Goal: Information Seeking & Learning: Learn about a topic

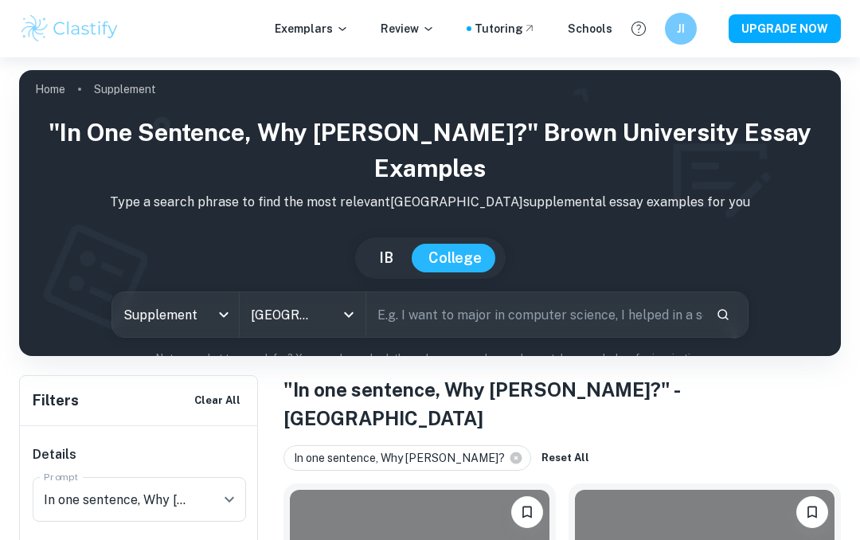
click at [386, 244] on button "IB" at bounding box center [386, 258] width 46 height 29
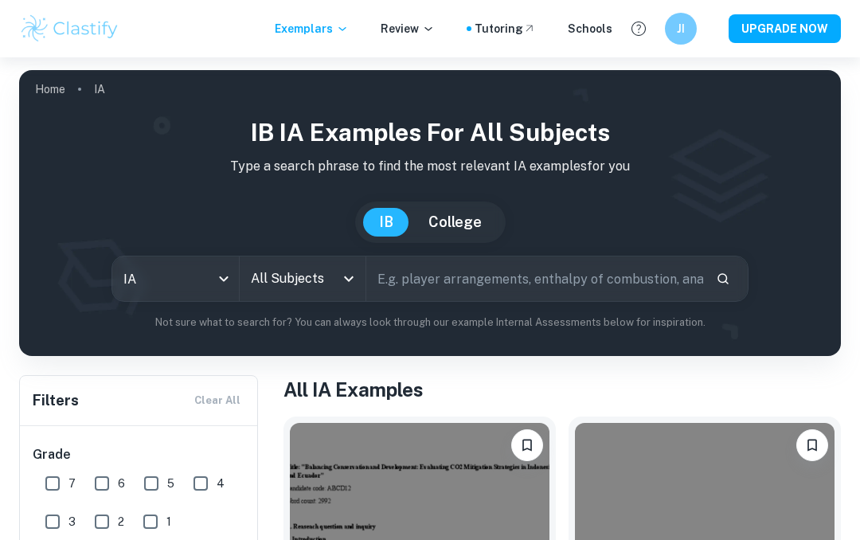
click at [453, 222] on button "College" at bounding box center [455, 222] width 85 height 29
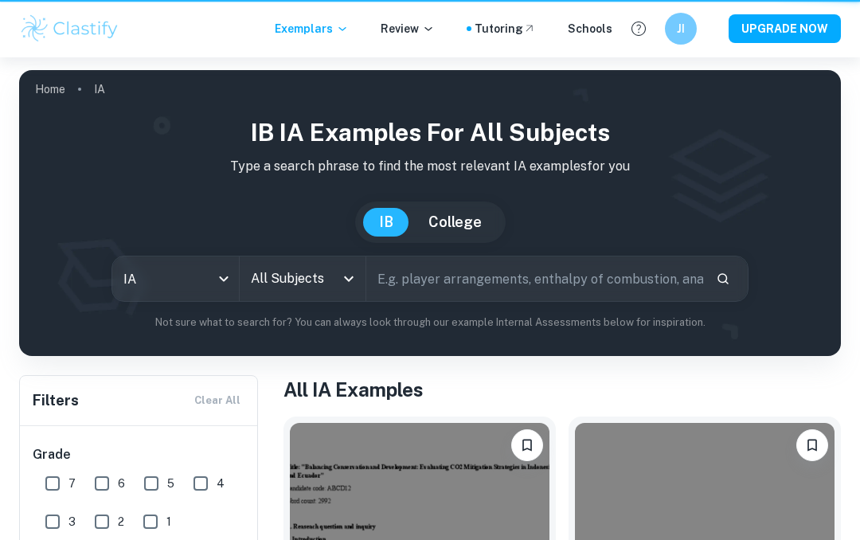
type input "ia"
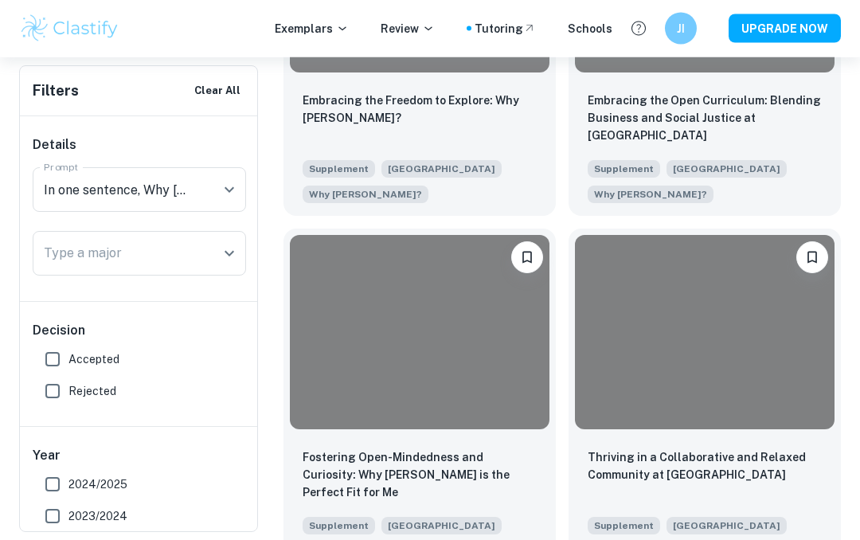
scroll to position [2044, 0]
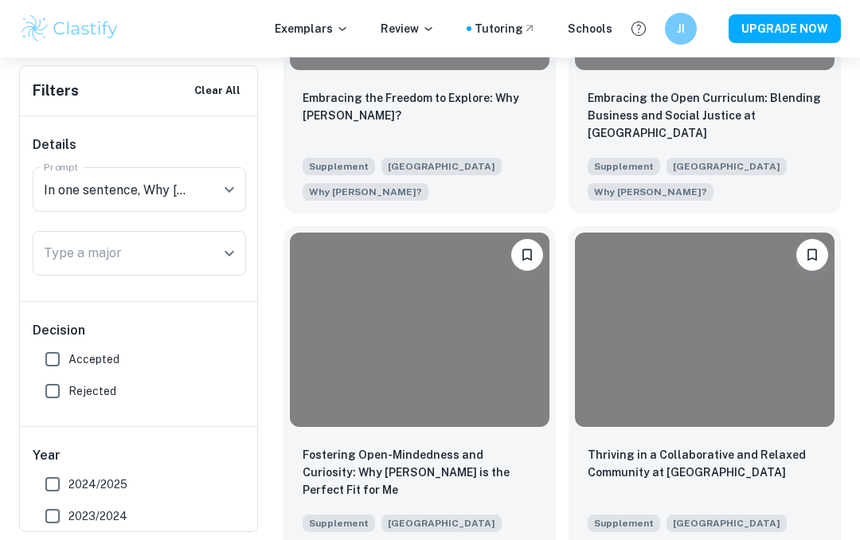
click at [359, 112] on div "Embracing the Freedom to Explore: Why [PERSON_NAME]?" at bounding box center [420, 116] width 234 height 54
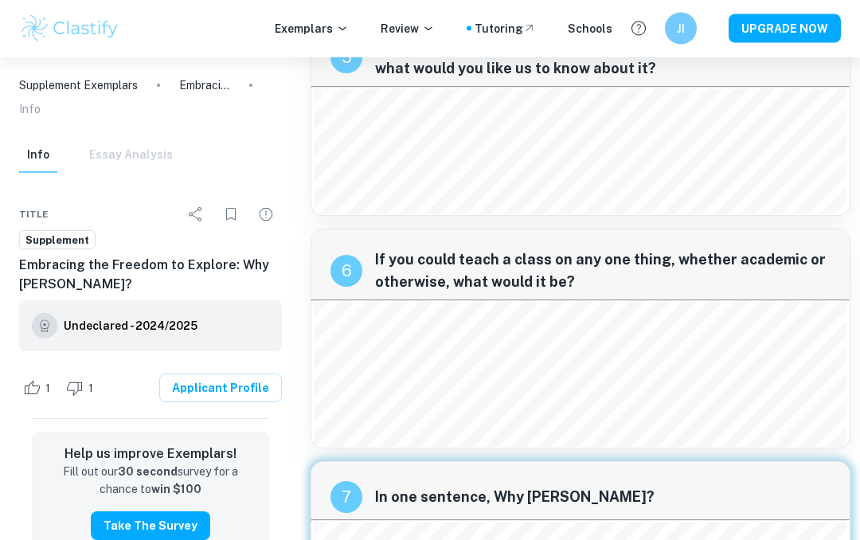
scroll to position [1723, 0]
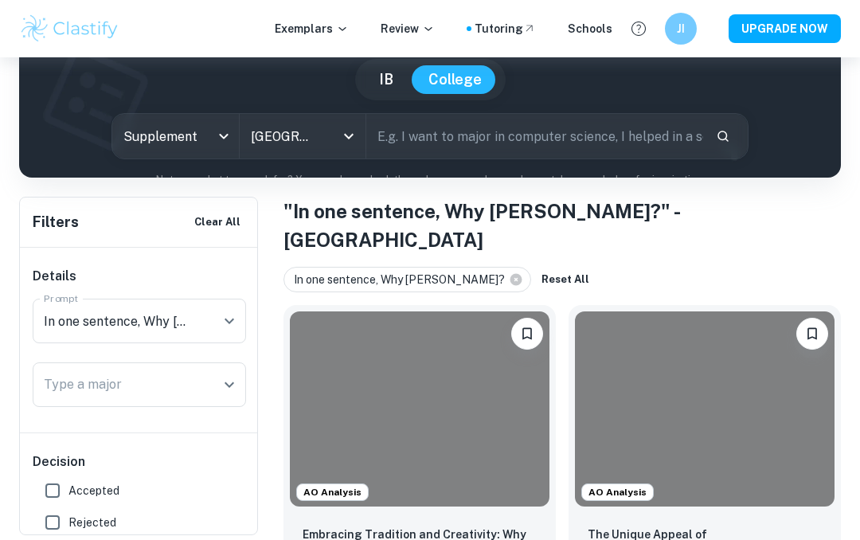
scroll to position [225, 0]
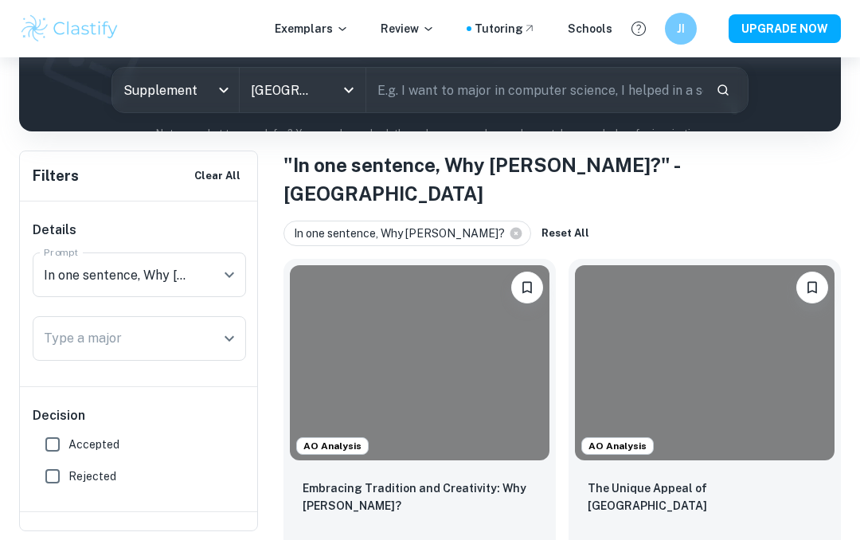
click at [366, 287] on div at bounding box center [420, 362] width 260 height 195
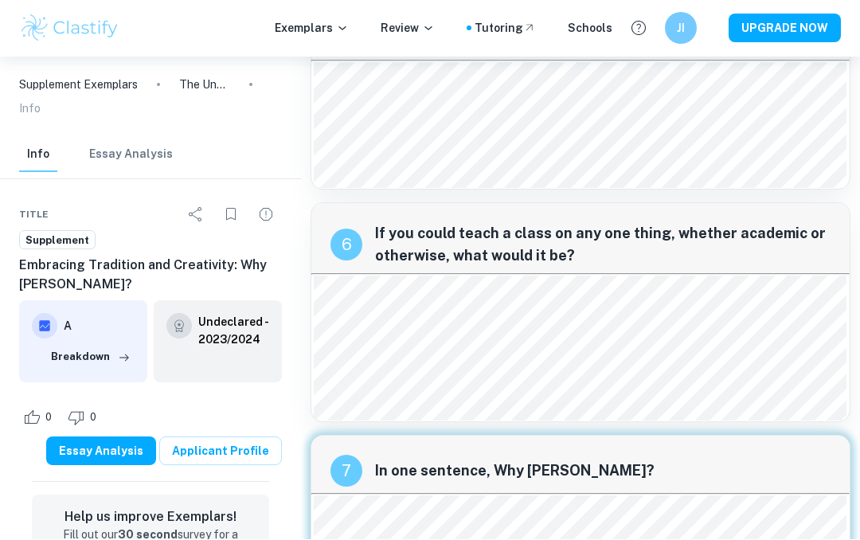
scroll to position [1743, 0]
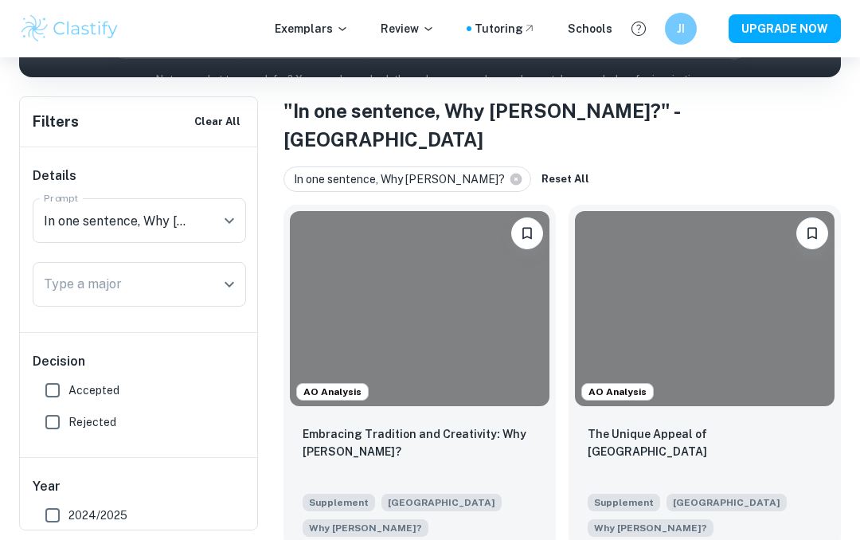
scroll to position [277, 0]
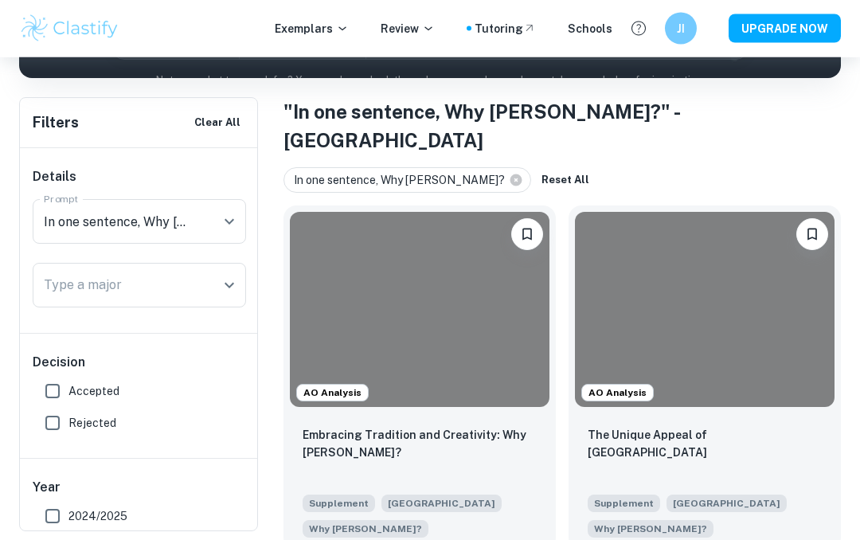
click at [53, 393] on input "Accepted" at bounding box center [53, 392] width 32 height 32
checkbox input "true"
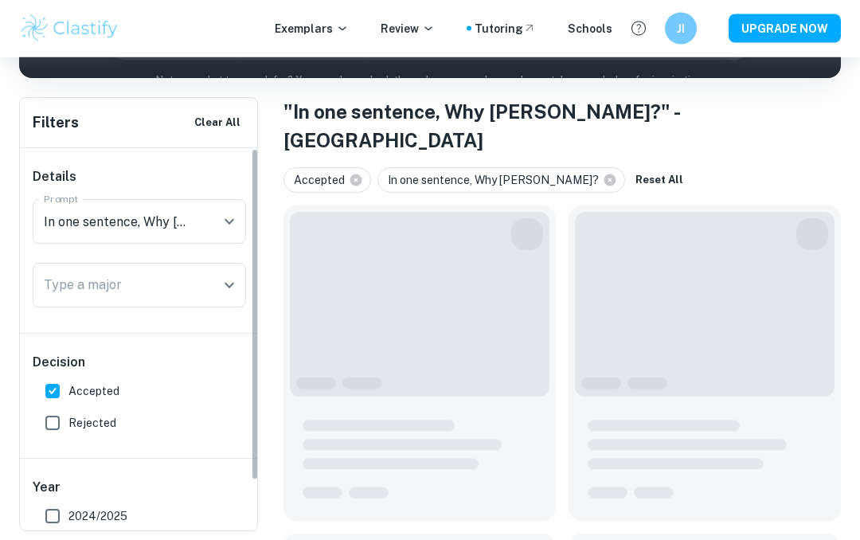
scroll to position [278, 0]
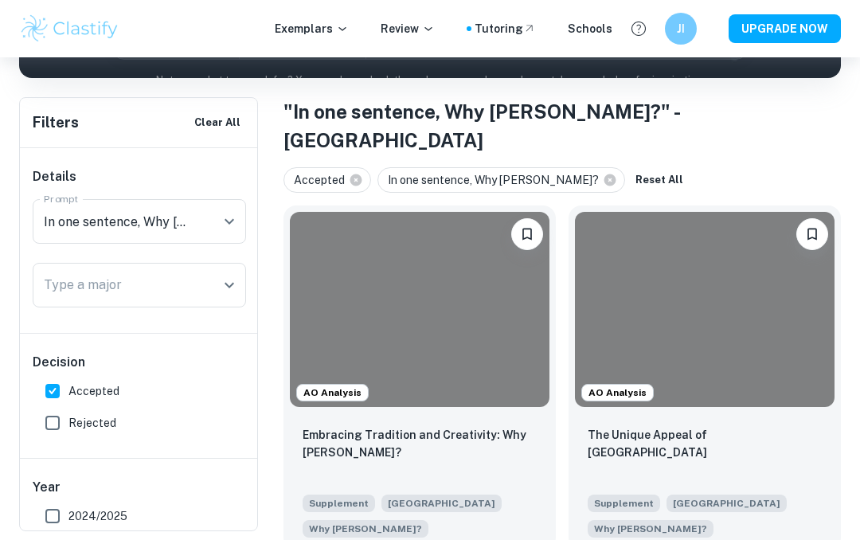
click at [413, 288] on div at bounding box center [420, 309] width 260 height 195
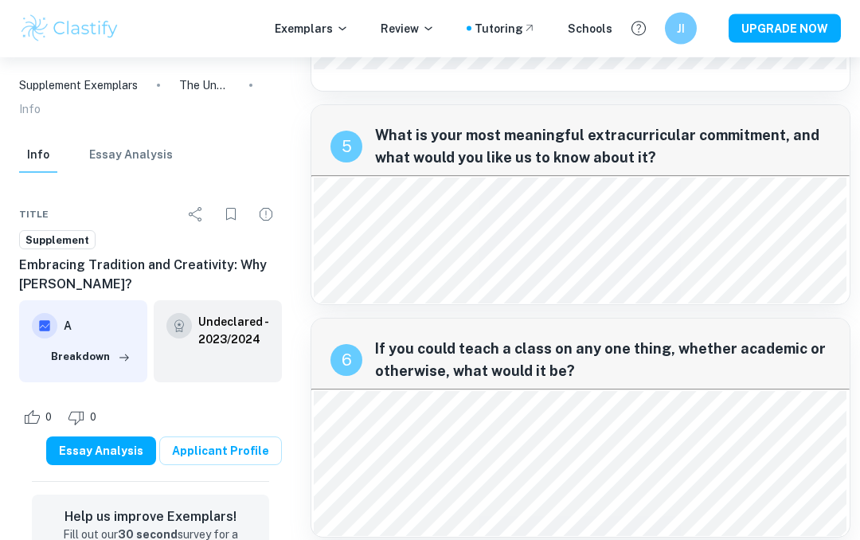
scroll to position [1629, 0]
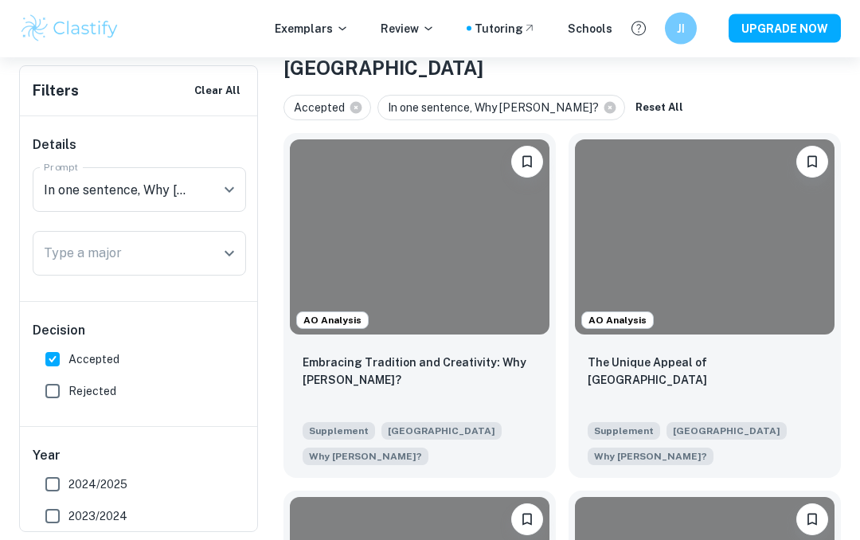
scroll to position [351, 0]
click at [612, 354] on div "The Unique Appeal of [GEOGRAPHIC_DATA]" at bounding box center [705, 381] width 234 height 54
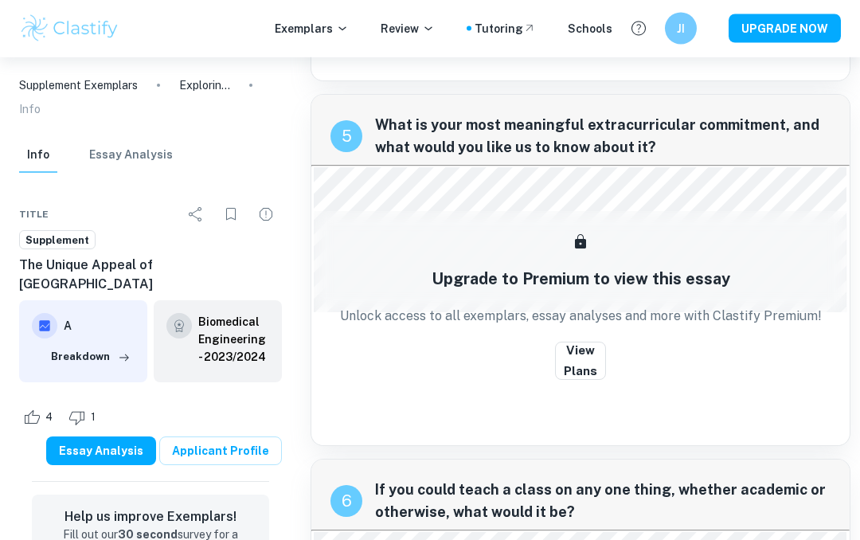
scroll to position [2053, 0]
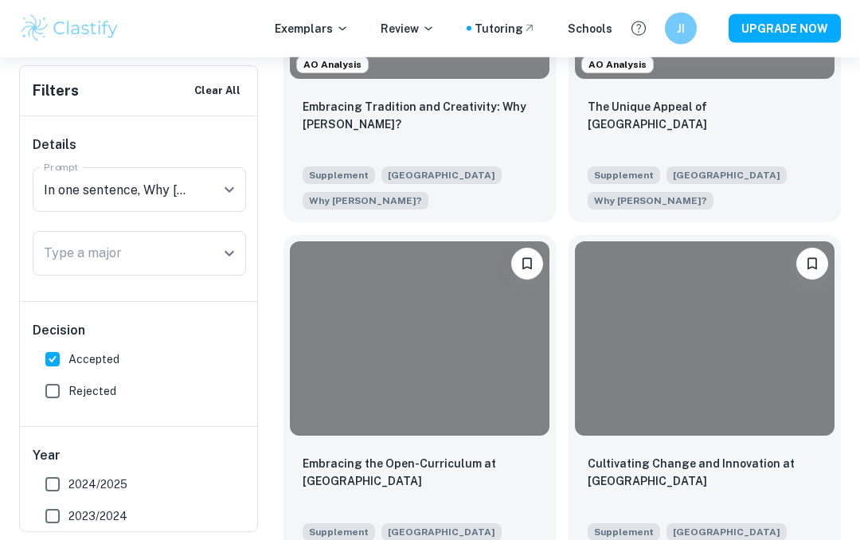
scroll to position [606, 0]
click at [362, 321] on div at bounding box center [420, 338] width 260 height 195
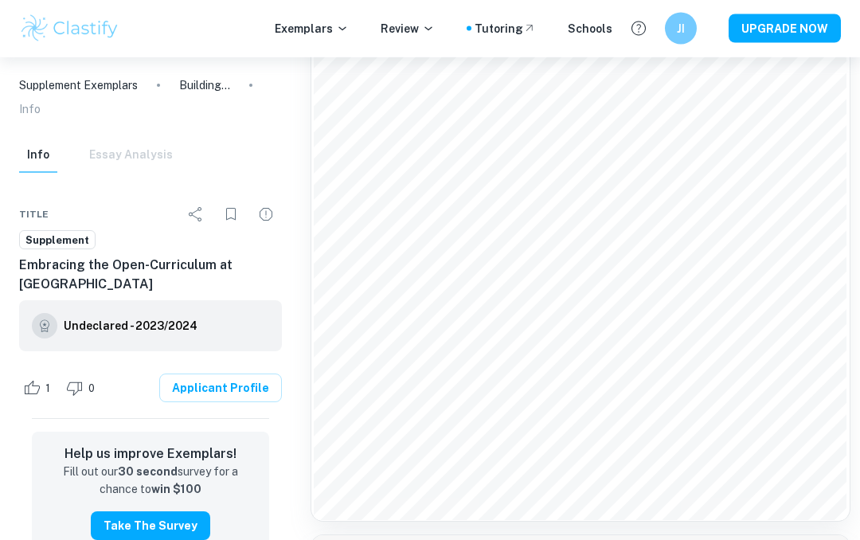
scroll to position [1498, 0]
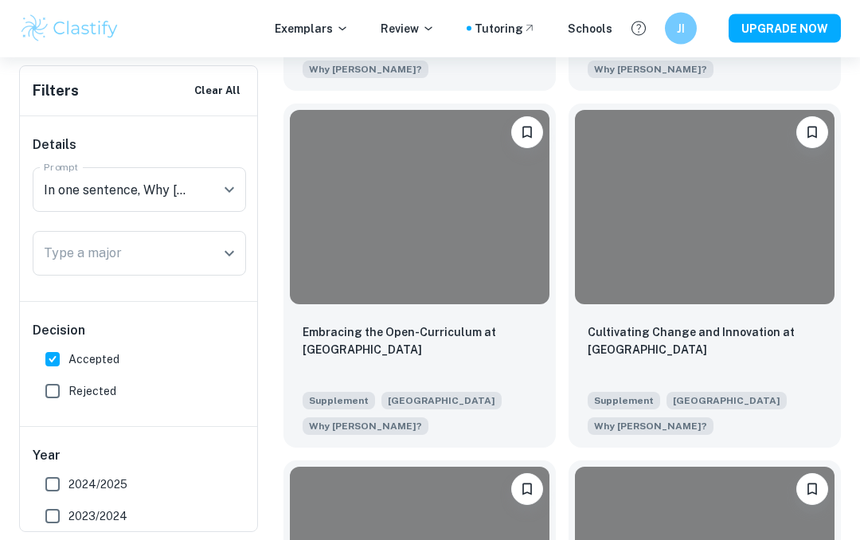
scroll to position [738, 0]
click at [759, 323] on p "Cultivating Change and Innovation at [GEOGRAPHIC_DATA]" at bounding box center [705, 340] width 234 height 35
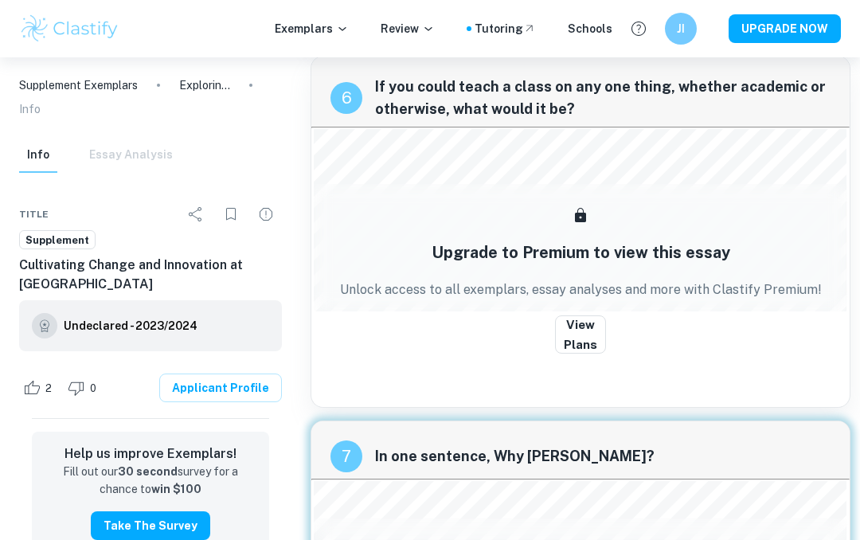
scroll to position [2416, 0]
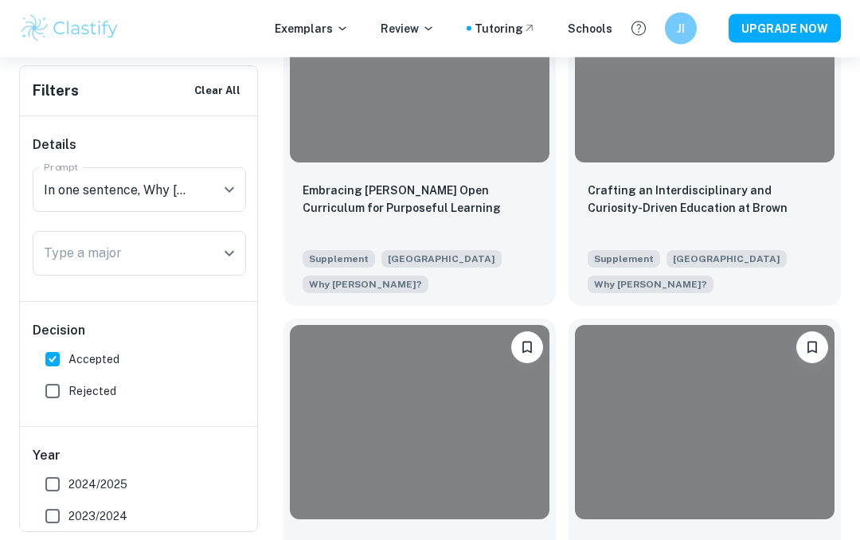
scroll to position [1953, 0]
click at [607, 182] on p "Crafting an Interdisciplinary and Curiosity-Driven Education at Brown" at bounding box center [705, 198] width 234 height 35
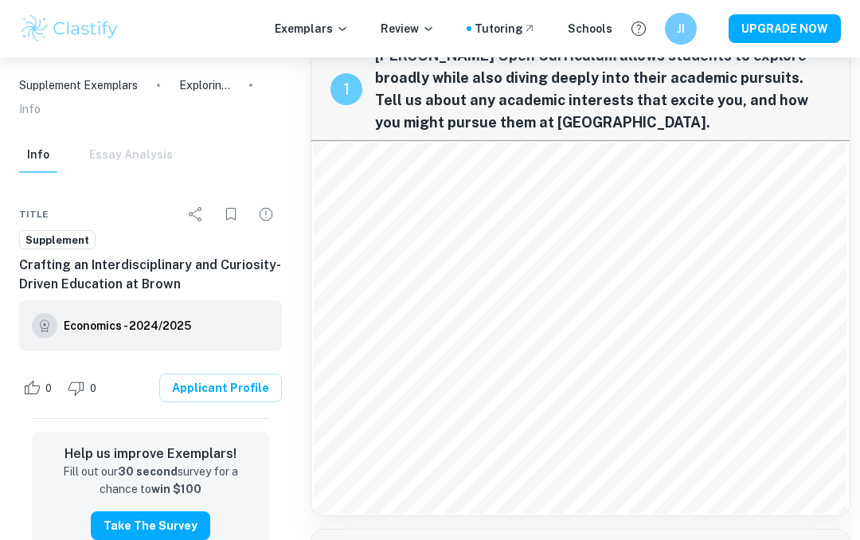
scroll to position [48, 0]
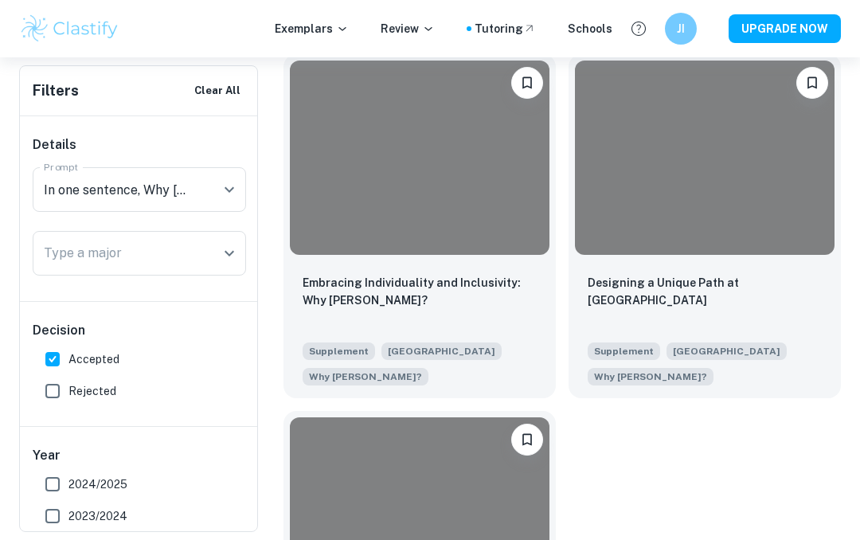
scroll to position [2216, 0]
click at [372, 278] on p "Embracing Individuality and Inclusivity: Why [PERSON_NAME]?" at bounding box center [420, 291] width 234 height 35
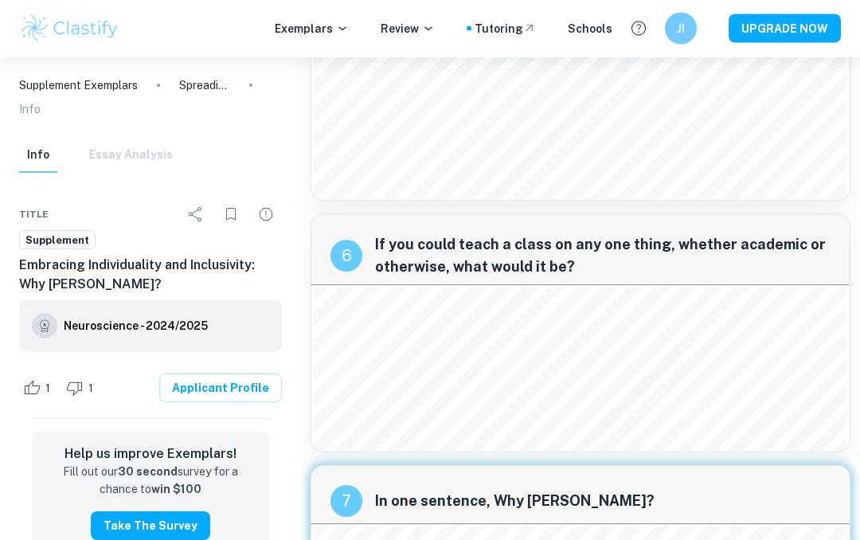
scroll to position [2008, 0]
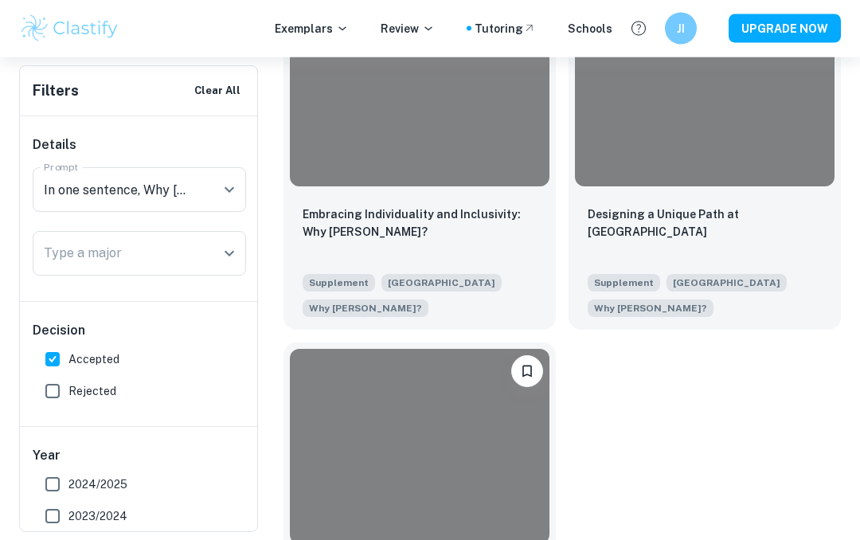
scroll to position [2284, 0]
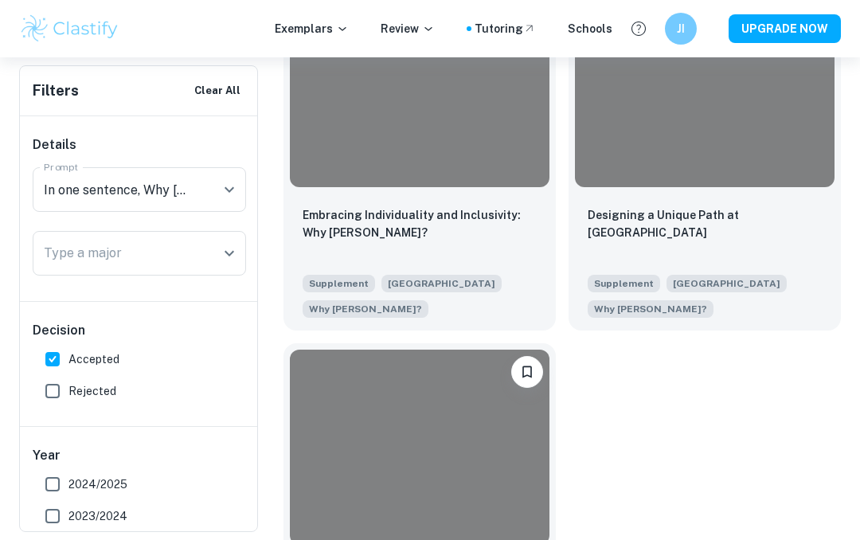
click at [620, 139] on div at bounding box center [705, 90] width 260 height 195
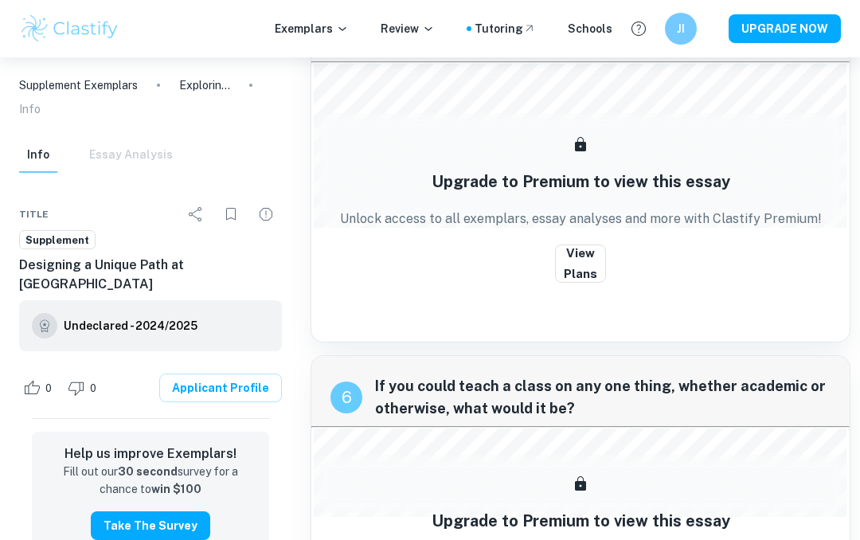
scroll to position [1597, 0]
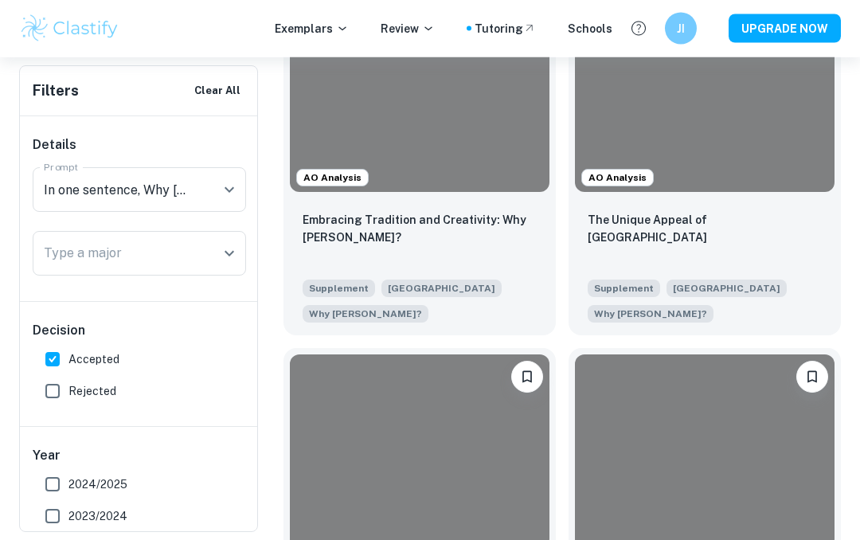
scroll to position [504, 0]
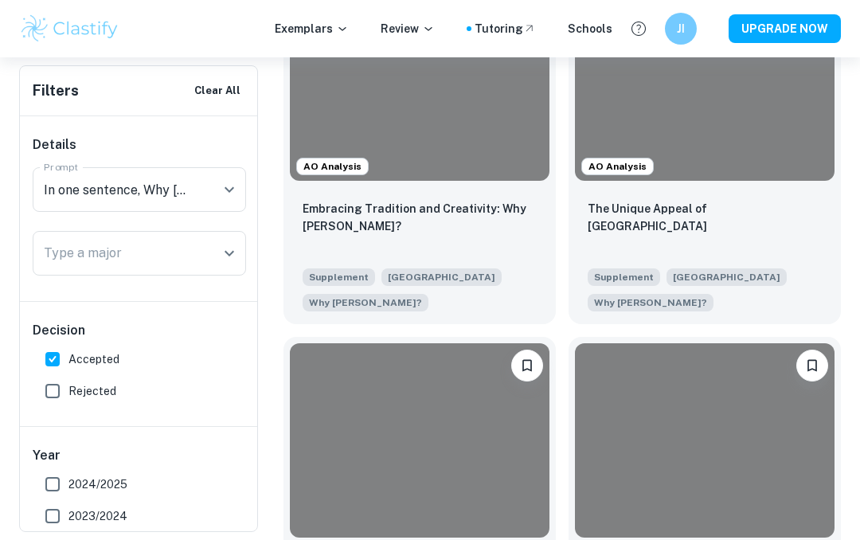
click at [512, 116] on div at bounding box center [420, 83] width 260 height 195
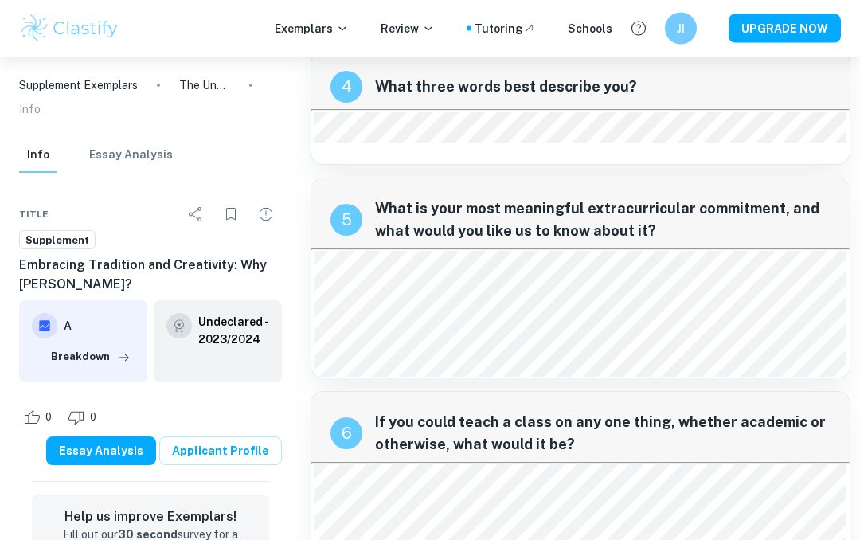
scroll to position [1555, 0]
click at [218, 454] on link "Applicant Profile" at bounding box center [220, 451] width 123 height 29
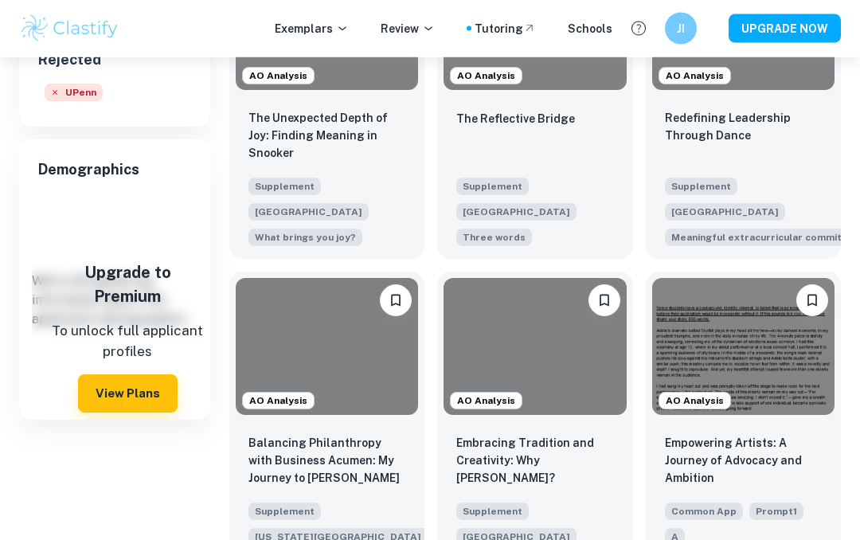
scroll to position [404, 0]
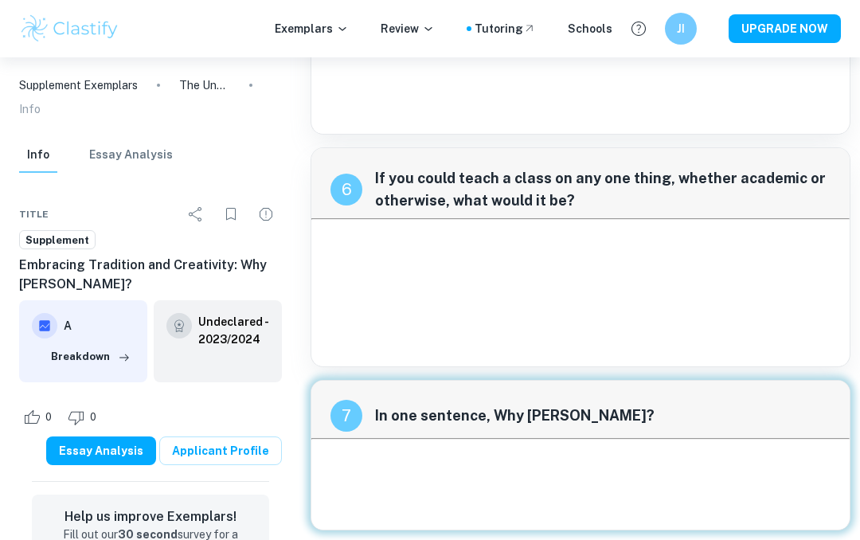
scroll to position [942, 0]
